Goal: Task Accomplishment & Management: Manage account settings

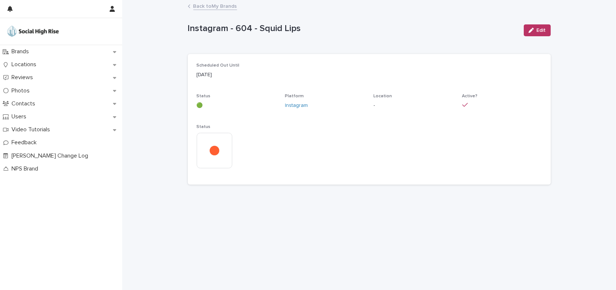
click at [227, 8] on link "Back to My Brands" at bounding box center [215, 5] width 44 height 9
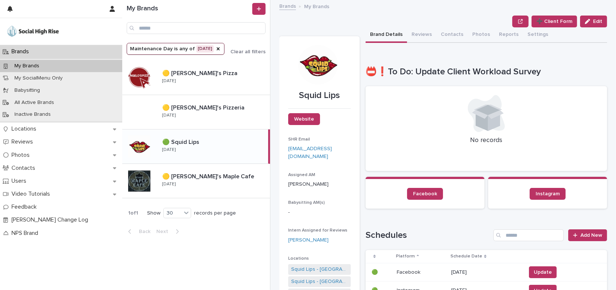
scroll to position [134, 0]
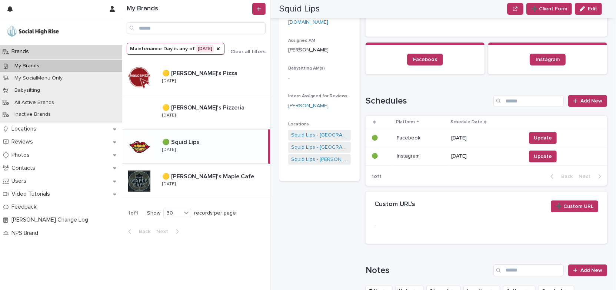
click at [462, 139] on p "[DATE]" at bounding box center [485, 138] width 69 height 6
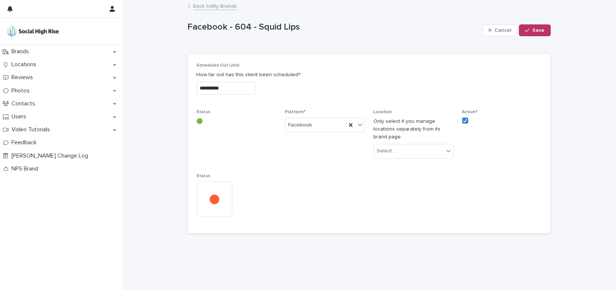
click at [222, 7] on link "Back to My Brands" at bounding box center [215, 5] width 44 height 9
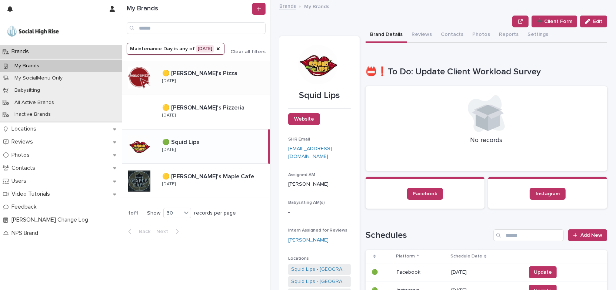
click at [236, 83] on div "🟡 [PERSON_NAME]'s Pizza 🟡 [PERSON_NAME]'s Pizza [DATE]" at bounding box center [213, 77] width 114 height 21
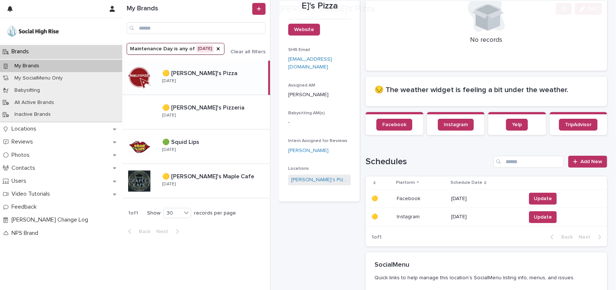
scroll to position [101, 0]
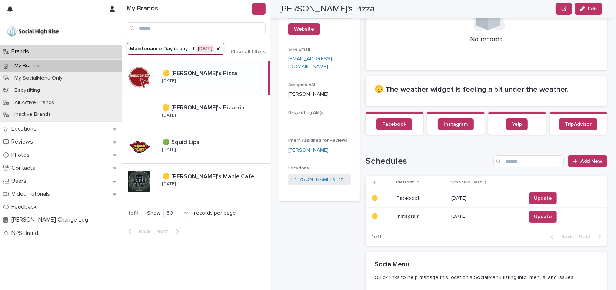
click at [474, 196] on p "[DATE]" at bounding box center [485, 199] width 69 height 6
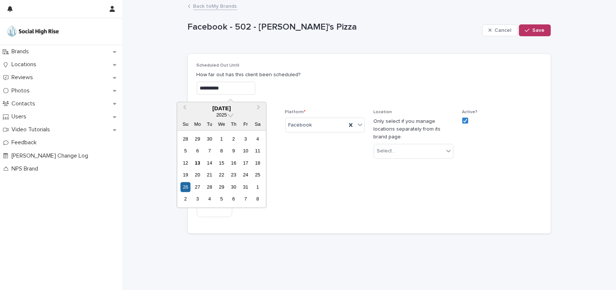
click at [232, 88] on input "**********" at bounding box center [226, 88] width 59 height 13
click at [210, 199] on div "4" at bounding box center [209, 199] width 10 height 10
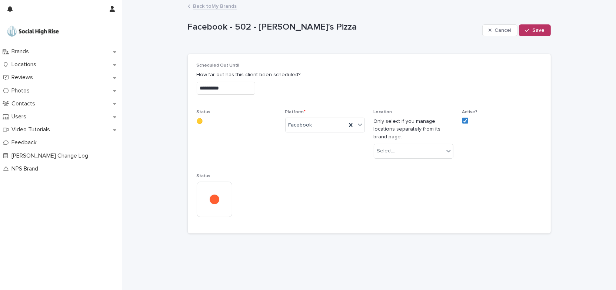
type input "**********"
click at [535, 33] on button "Save" at bounding box center [534, 30] width 31 height 12
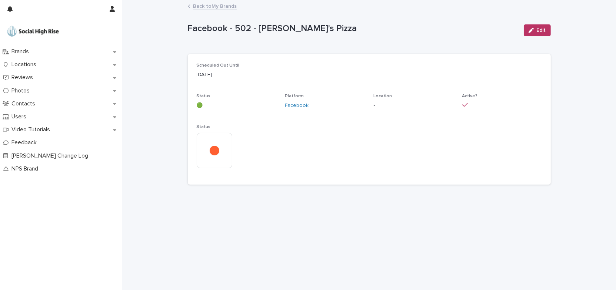
click at [232, 9] on link "Back to My Brands" at bounding box center [215, 5] width 44 height 9
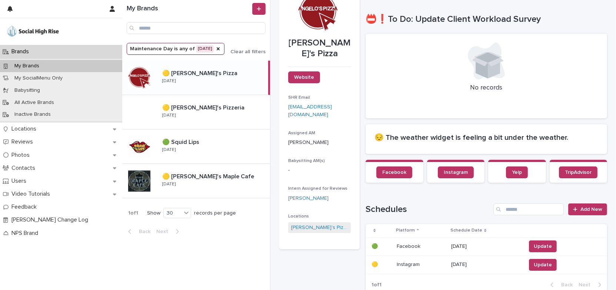
scroll to position [101, 0]
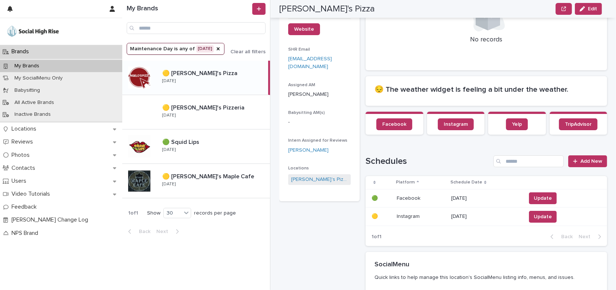
click at [456, 215] on p "[DATE]" at bounding box center [485, 217] width 69 height 6
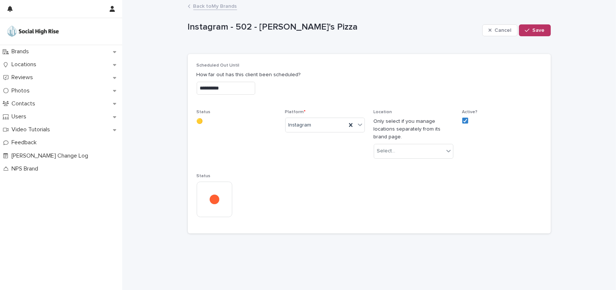
click at [252, 90] on input "**********" at bounding box center [226, 88] width 59 height 13
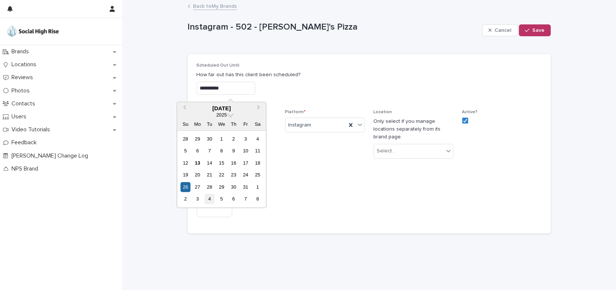
click at [210, 200] on div "4" at bounding box center [209, 199] width 10 height 10
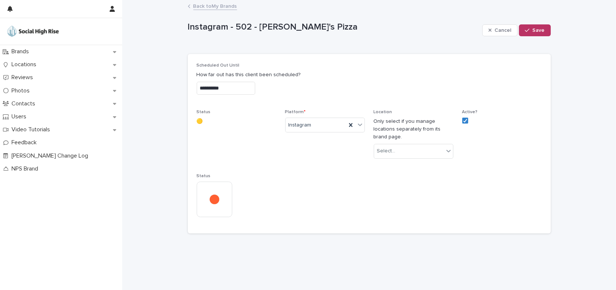
type input "**********"
drag, startPoint x: 538, startPoint y: 26, endPoint x: 523, endPoint y: 24, distance: 15.3
click at [538, 27] on button "Save" at bounding box center [534, 30] width 31 height 12
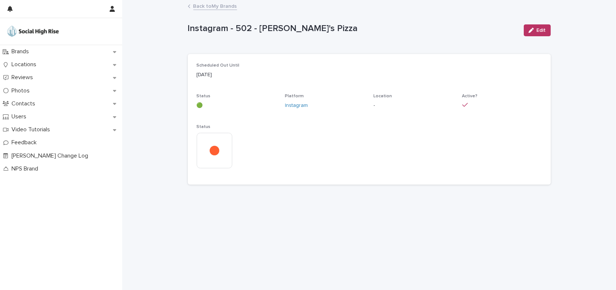
click at [226, 6] on link "Back to My Brands" at bounding box center [215, 5] width 44 height 9
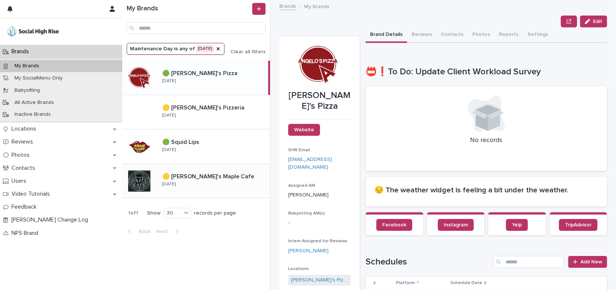
click at [242, 183] on div "🟡 [PERSON_NAME]'s Maple Cafe 🟡 [PERSON_NAME]'s Maple Cafe [DATE]" at bounding box center [213, 180] width 114 height 21
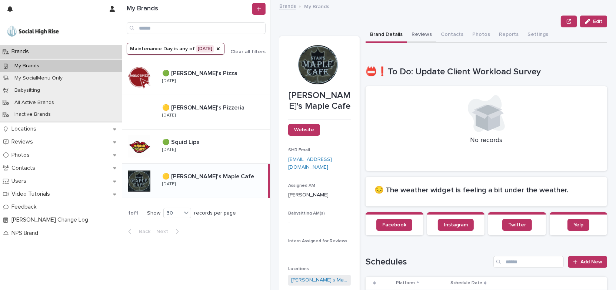
click at [425, 36] on button "Reviews" at bounding box center [421, 35] width 29 height 16
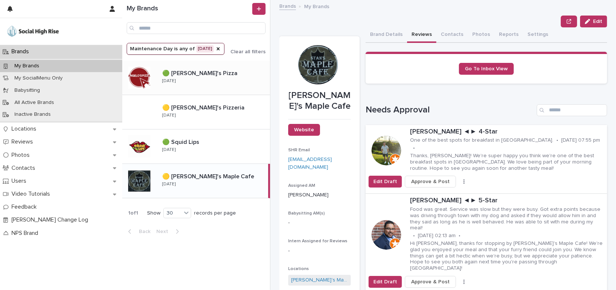
click at [243, 75] on p at bounding box center [214, 73] width 105 height 7
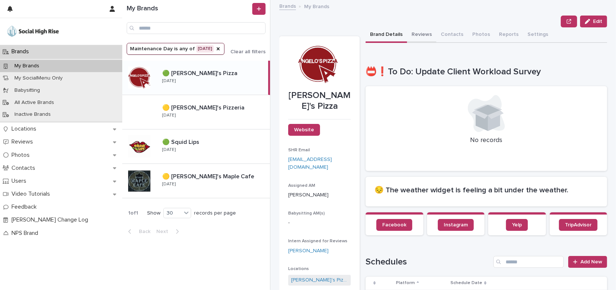
click at [416, 34] on button "Reviews" at bounding box center [421, 35] width 29 height 16
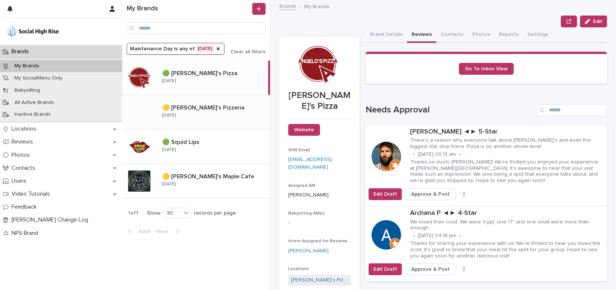
drag, startPoint x: 225, startPoint y: 100, endPoint x: 227, endPoint y: 103, distance: 4.2
click at [225, 100] on div "🟡 [PERSON_NAME]'s Pizzeria 🟡 Patsy's Pizzeria [DATE]" at bounding box center [196, 112] width 148 height 34
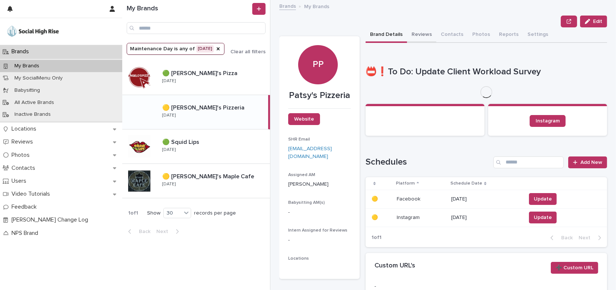
click at [420, 33] on button "Reviews" at bounding box center [421, 35] width 29 height 16
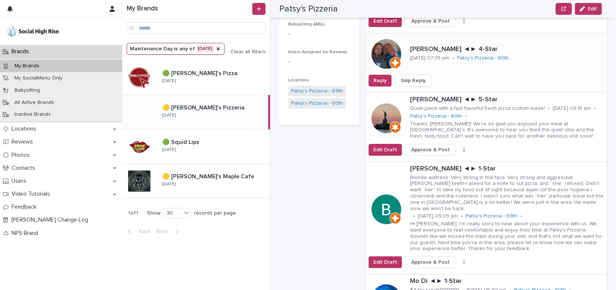
scroll to position [202, 0]
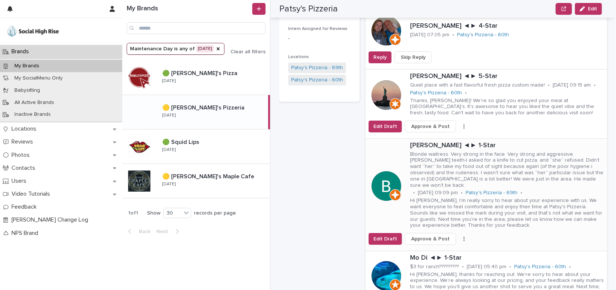
click at [463, 237] on icon "button" at bounding box center [463, 239] width 1 height 5
click at [430, 244] on span "Skip Reply" at bounding box center [432, 247] width 25 height 7
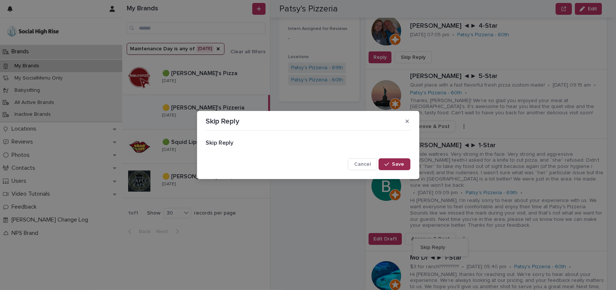
click at [400, 163] on span "Save" at bounding box center [398, 164] width 12 height 5
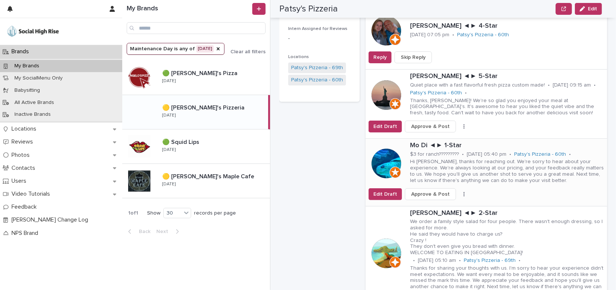
click at [463, 192] on icon "button" at bounding box center [463, 194] width 1 height 4
click at [422, 205] on span "Skip Reply" at bounding box center [432, 208] width 25 height 7
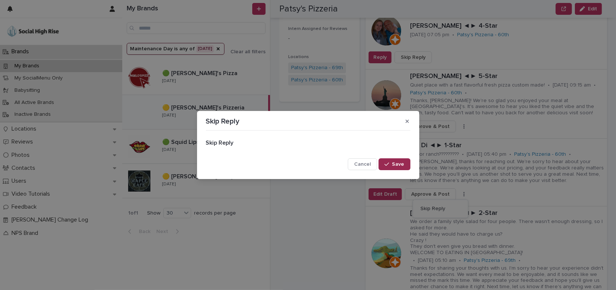
click at [393, 167] on span "Save" at bounding box center [398, 164] width 12 height 5
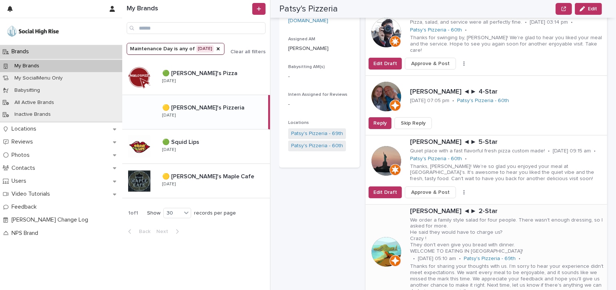
scroll to position [134, 0]
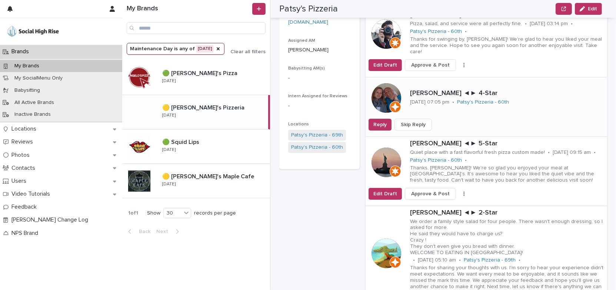
click at [420, 121] on span "Skip Reply" at bounding box center [413, 124] width 25 height 7
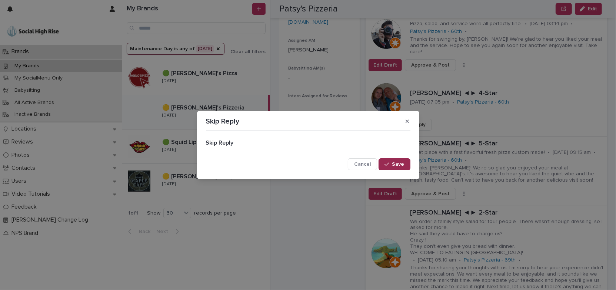
click at [405, 164] on button "Save" at bounding box center [394, 165] width 31 height 12
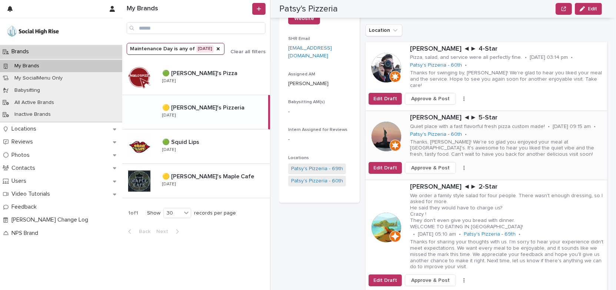
scroll to position [0, 0]
